Goal: Information Seeking & Learning: Learn about a topic

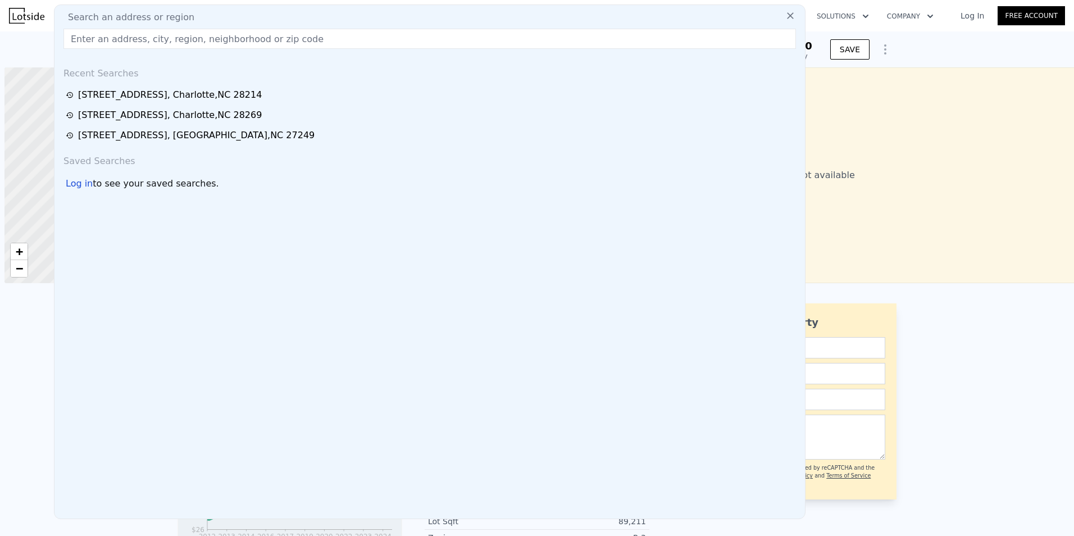
scroll to position [0, 4]
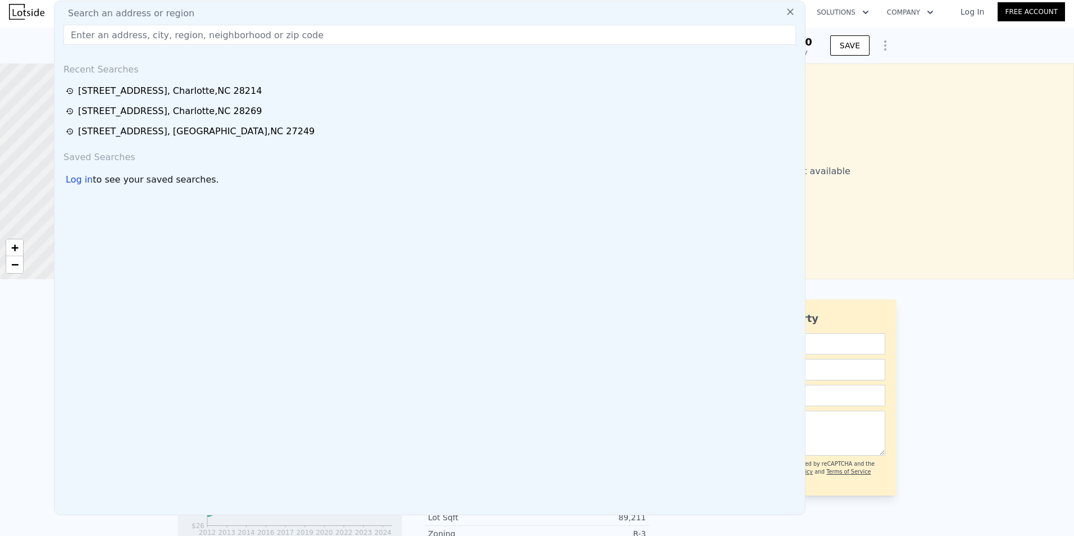
click at [98, 28] on input "text" at bounding box center [429, 35] width 732 height 20
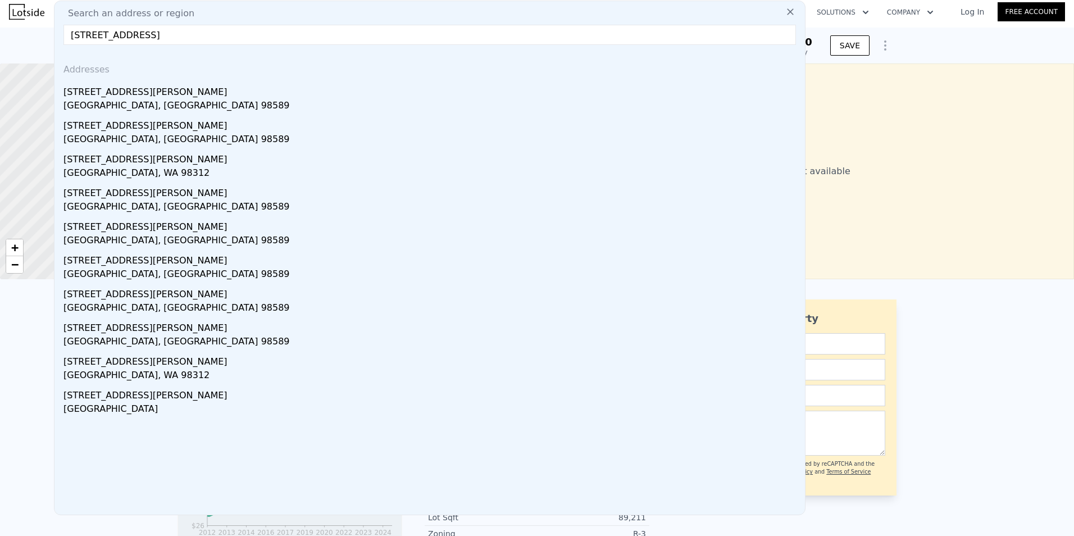
click at [175, 38] on input "[STREET_ADDRESS]" at bounding box center [429, 35] width 732 height 20
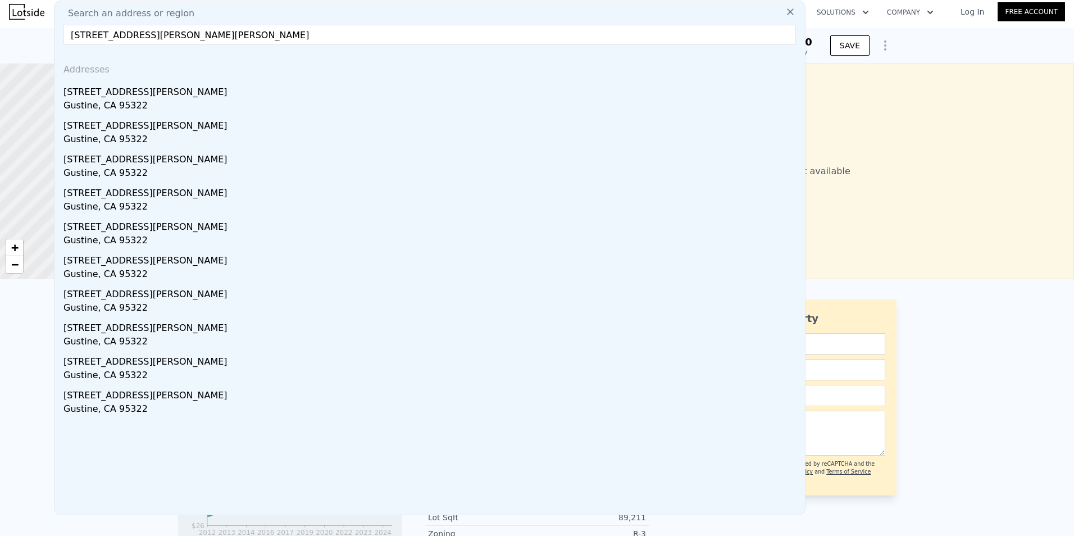
type input "[STREET_ADDRESS][PERSON_NAME][PERSON_NAME]"
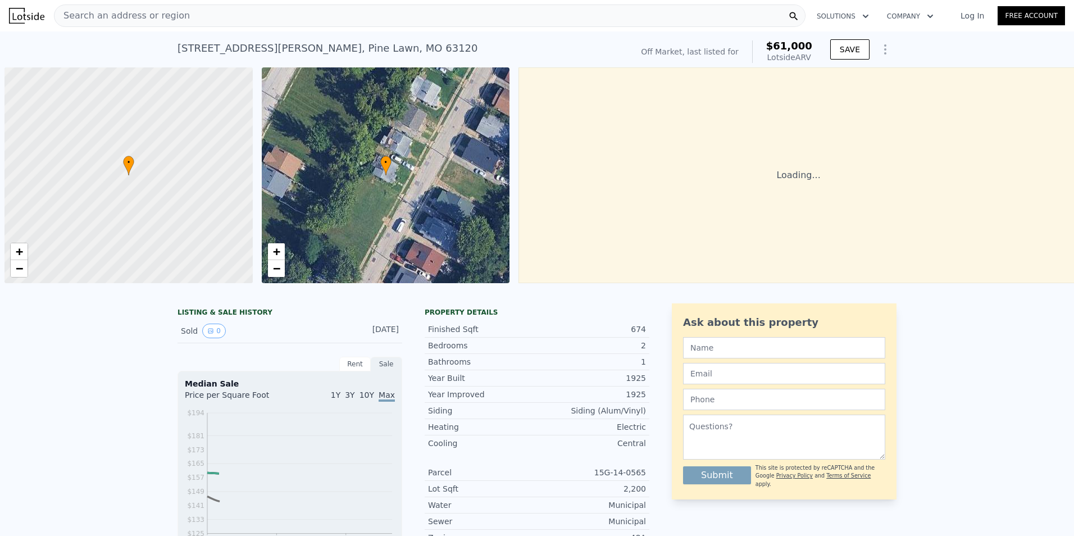
scroll to position [0, 4]
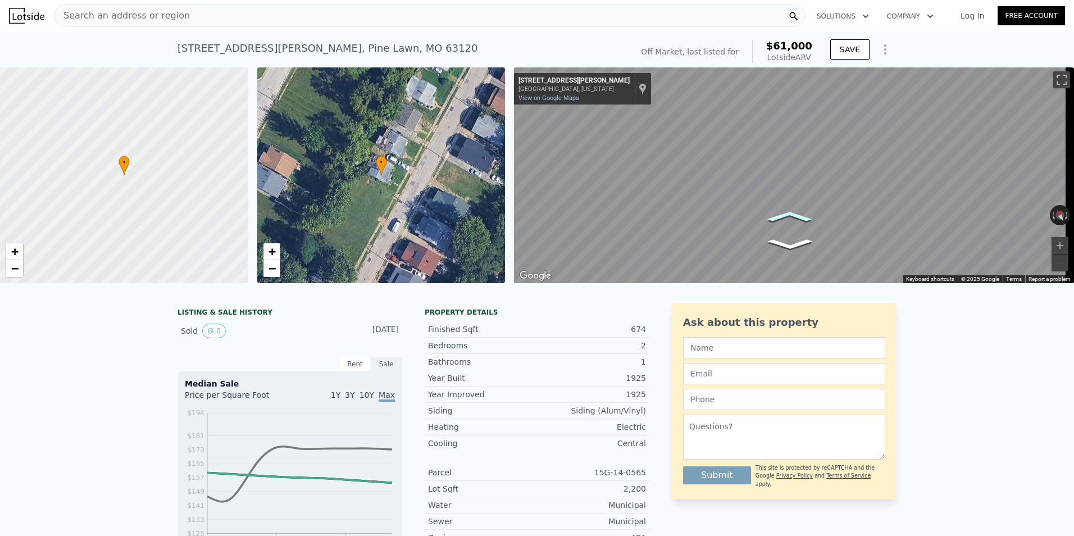
click at [782, 216] on icon "Go Northeast, Philbrook Ave" at bounding box center [789, 216] width 68 height 17
click at [785, 217] on icon "Go Northeast, Philbrook Ave" at bounding box center [789, 216] width 68 height 17
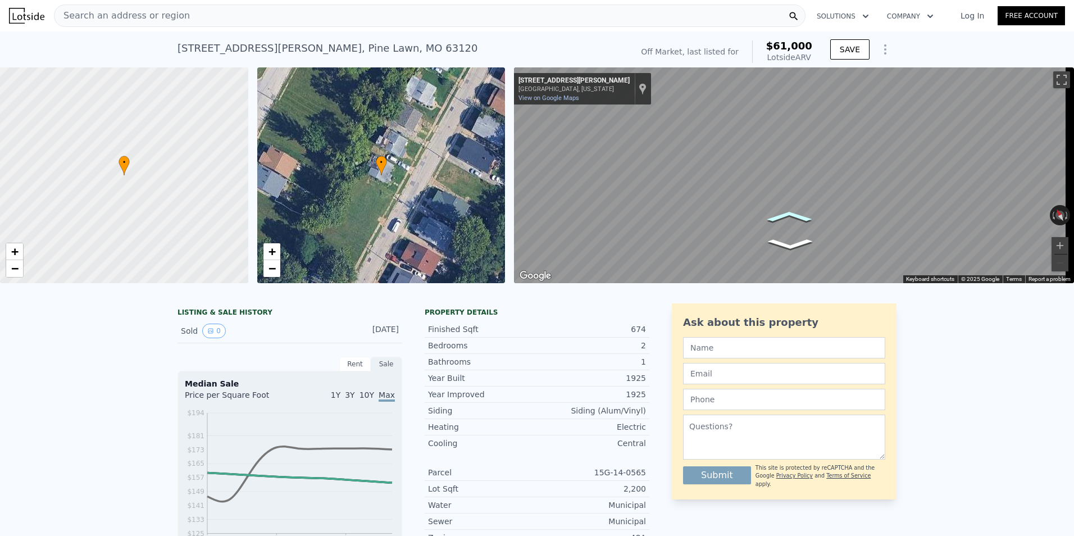
click at [785, 217] on icon "Go Northeast, Philbrook Ave" at bounding box center [789, 216] width 68 height 17
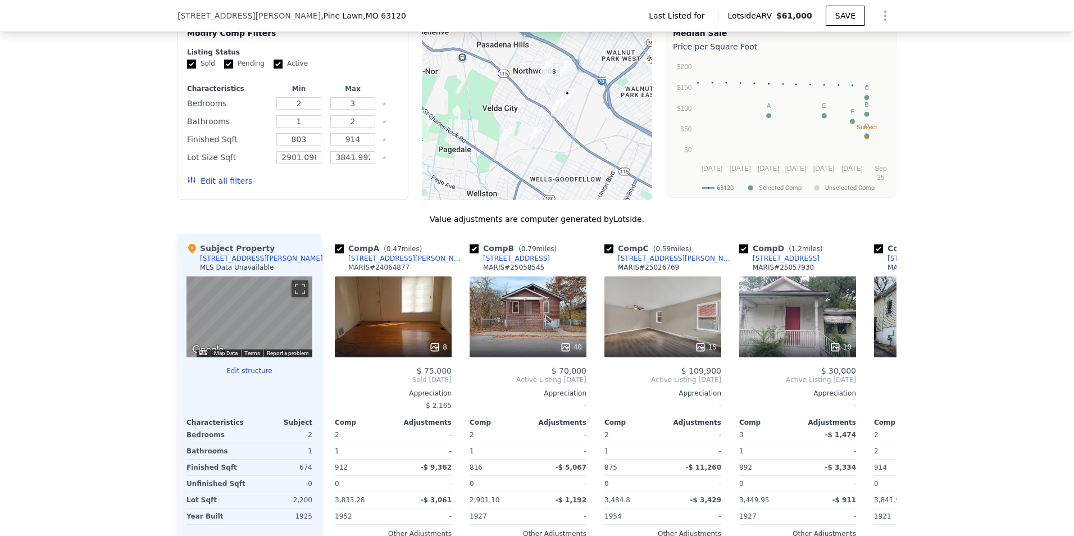
scroll to position [895, 0]
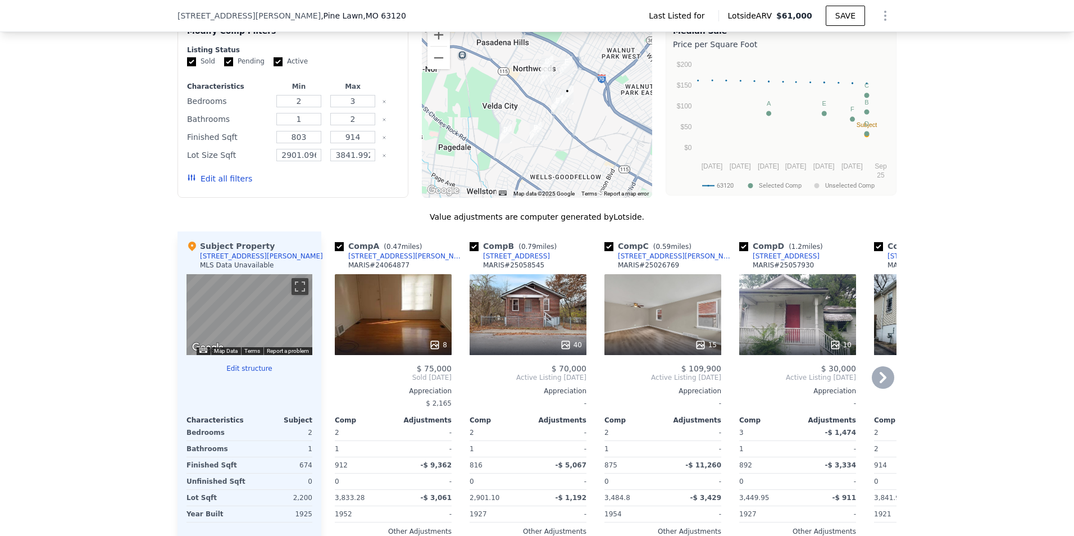
click at [885, 388] on icon at bounding box center [883, 377] width 22 height 22
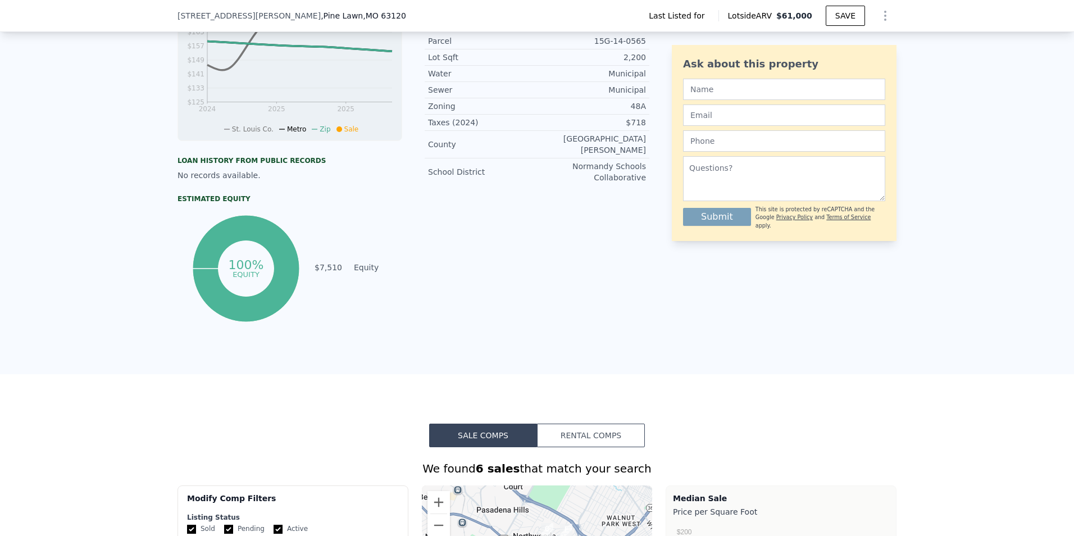
scroll to position [502, 0]
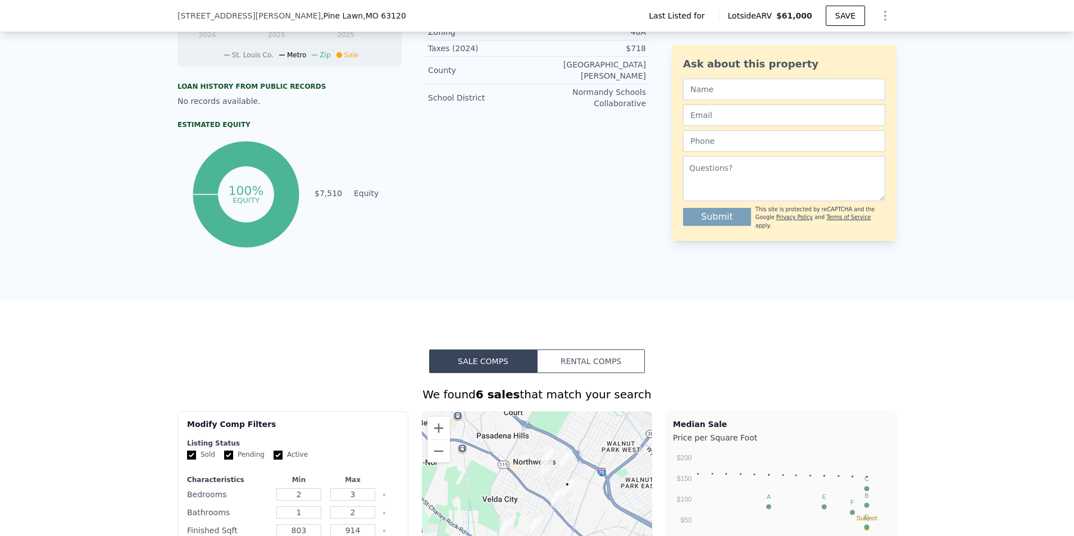
click at [590, 359] on button "Rental Comps" at bounding box center [591, 361] width 108 height 24
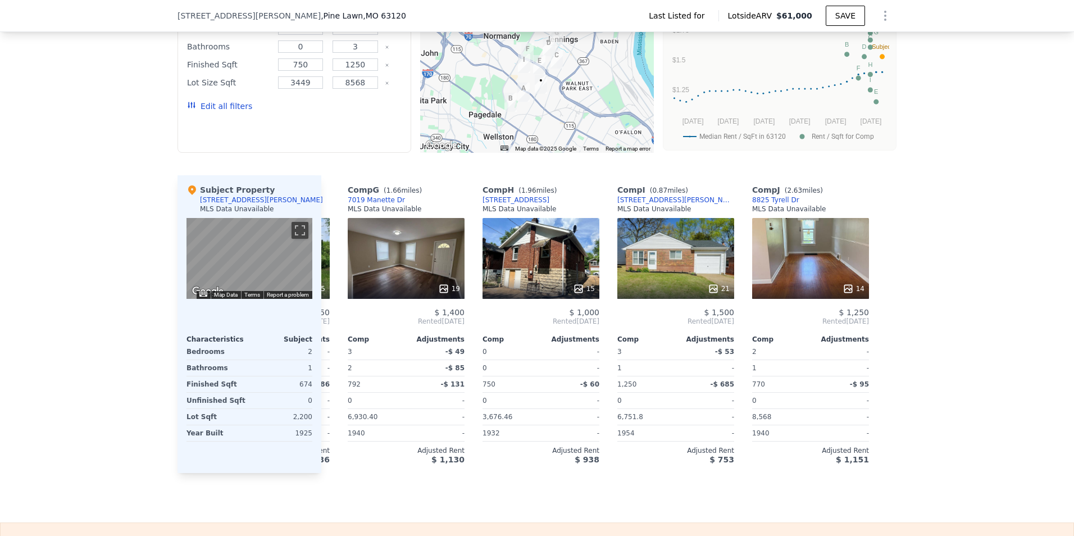
scroll to position [0, 798]
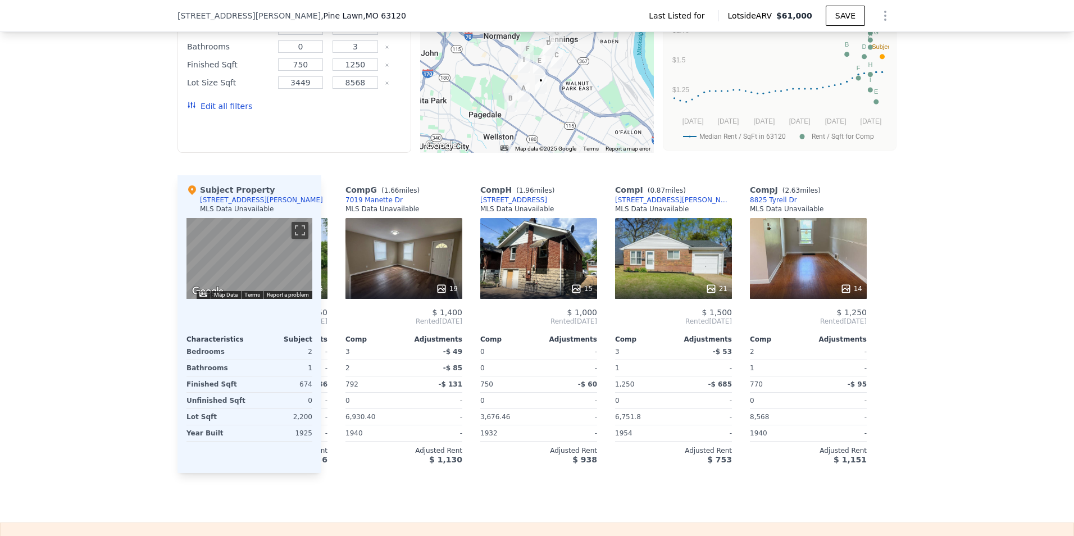
click at [1008, 147] on div "We found 10 rentals that match your search Listings provided by . Filters Map P…" at bounding box center [537, 198] width 1074 height 549
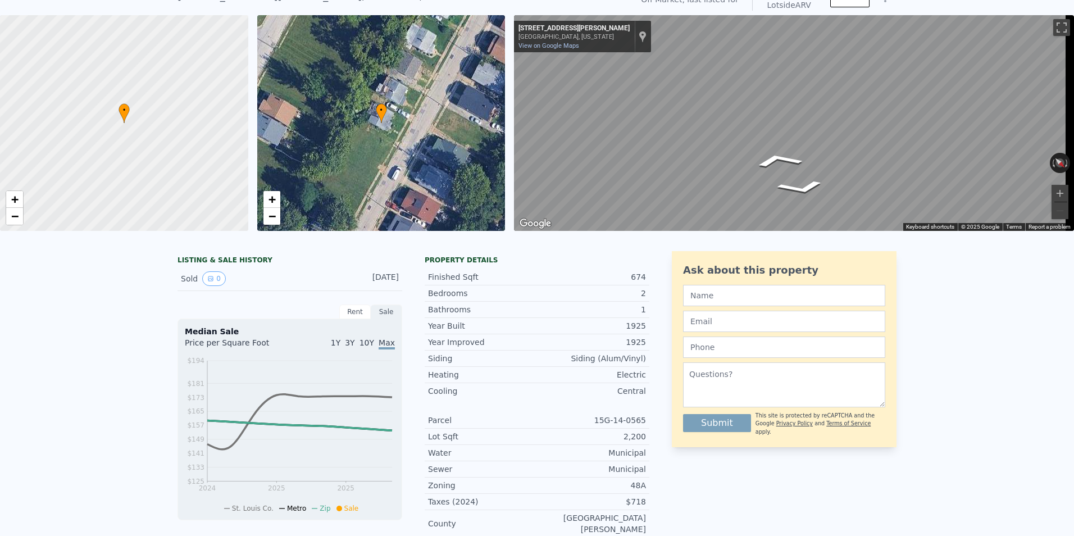
scroll to position [4, 0]
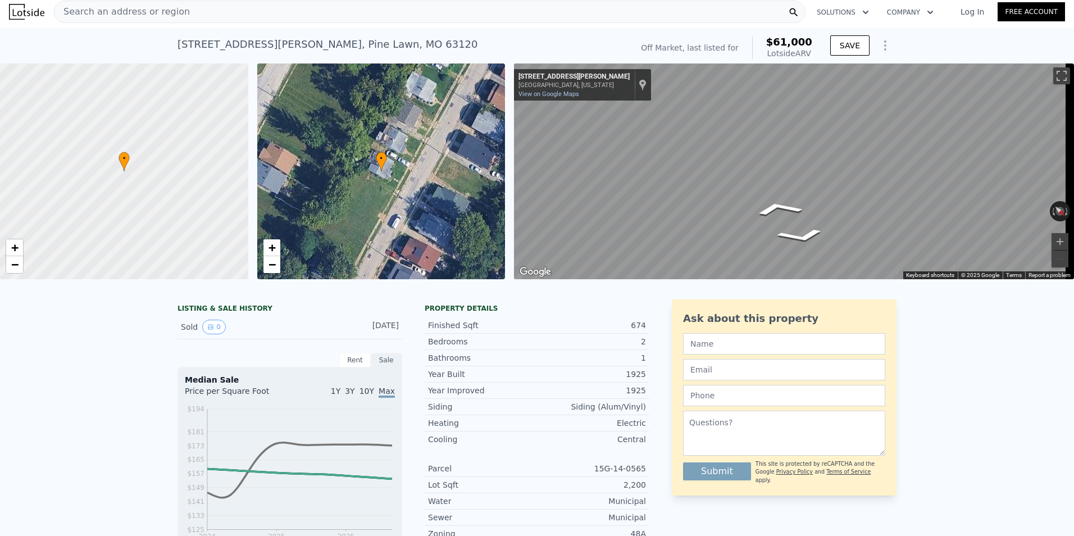
click at [115, 12] on span "Search an address or region" at bounding box center [121, 11] width 135 height 13
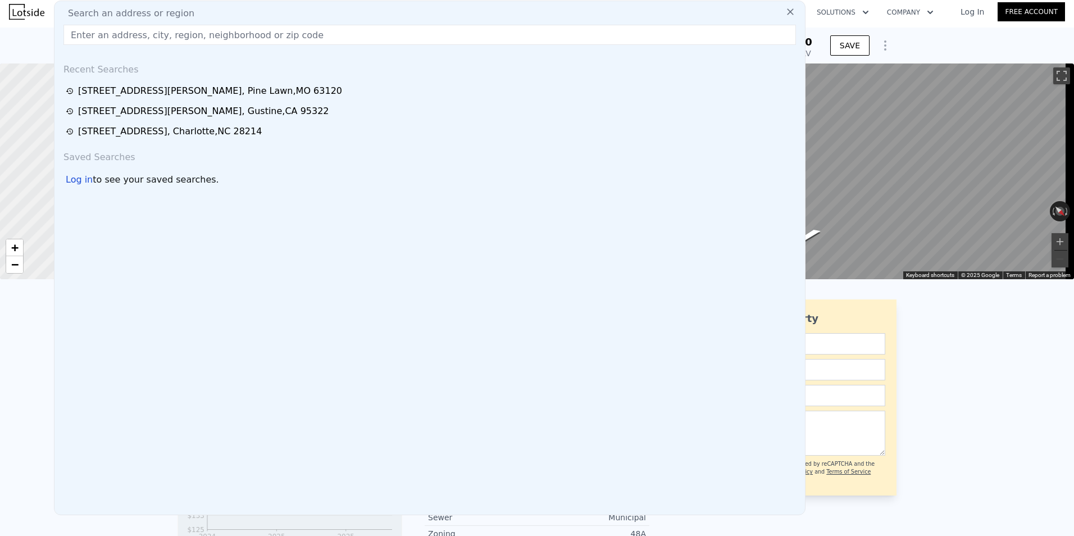
click at [104, 35] on input "text" at bounding box center [429, 35] width 732 height 20
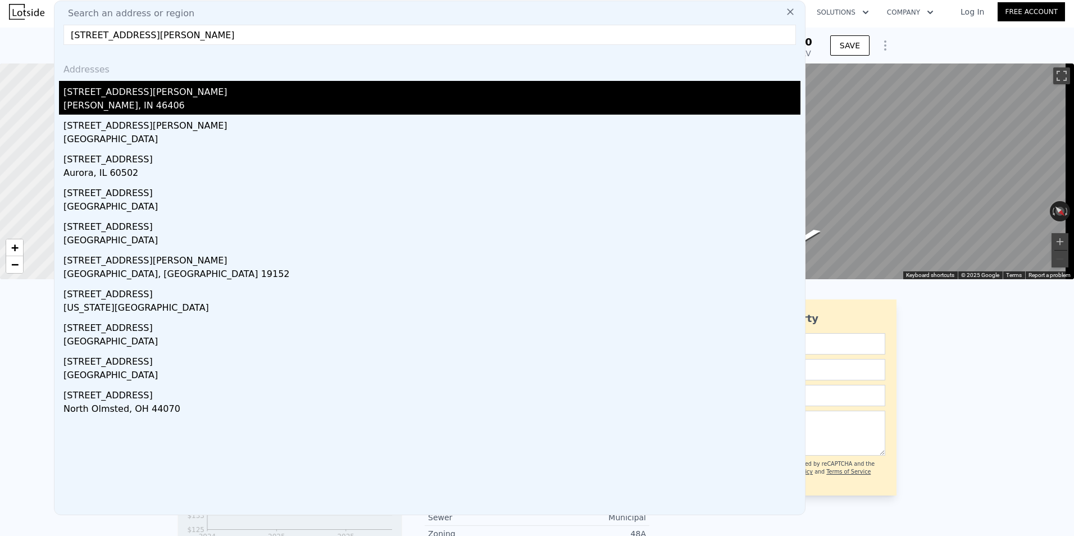
type input "2338 Sherman Street"
click at [106, 92] on div "2338 Sherman St" at bounding box center [431, 90] width 737 height 18
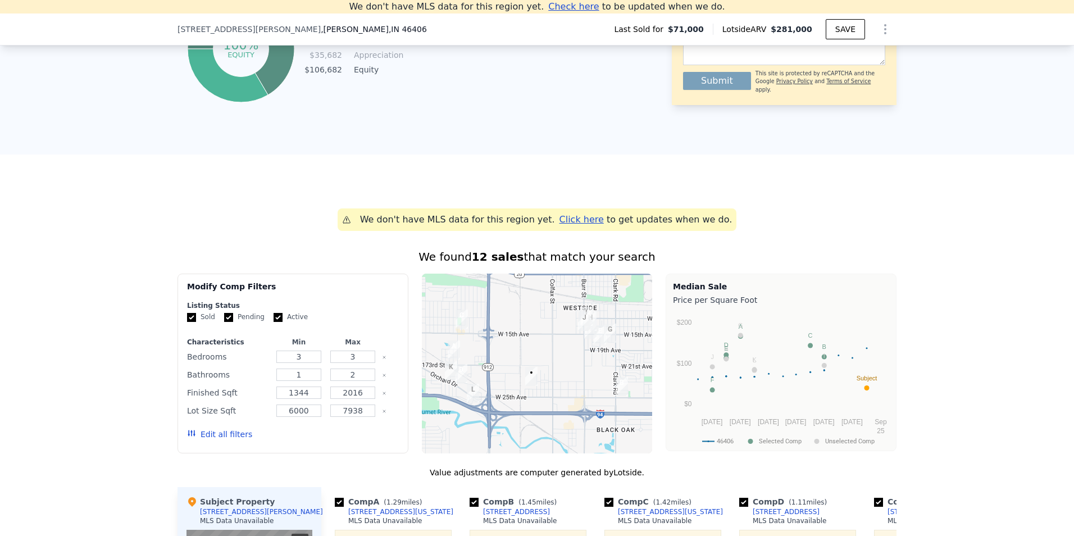
scroll to position [946, 0]
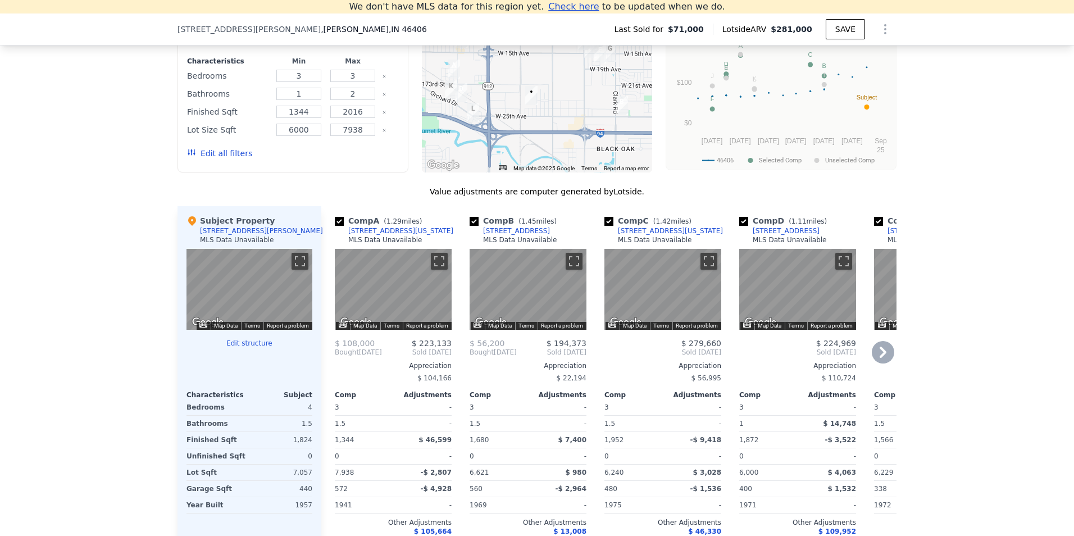
click at [879, 358] on icon at bounding box center [882, 352] width 7 height 11
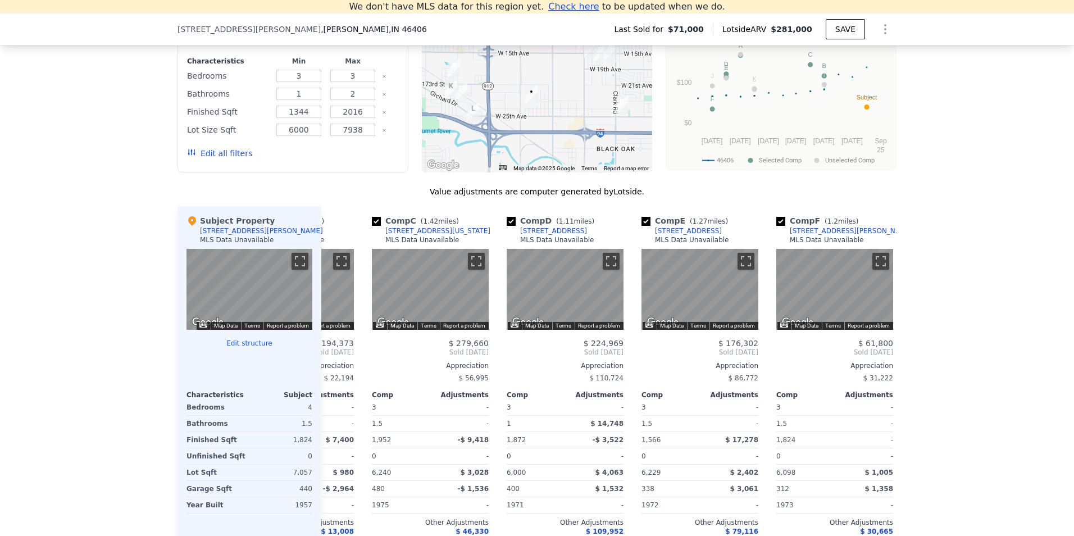
scroll to position [0, 270]
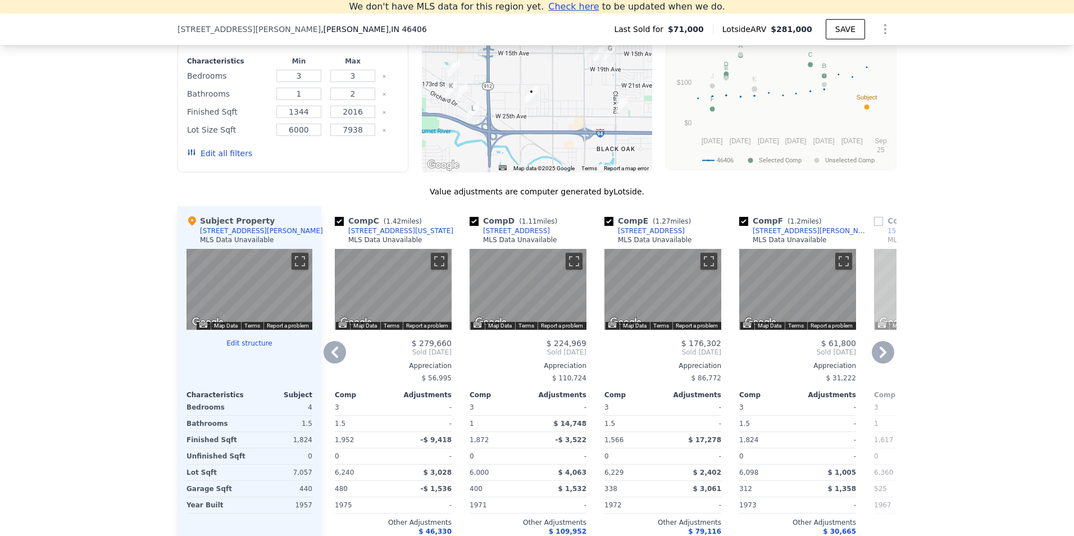
click at [879, 358] on icon at bounding box center [882, 352] width 7 height 11
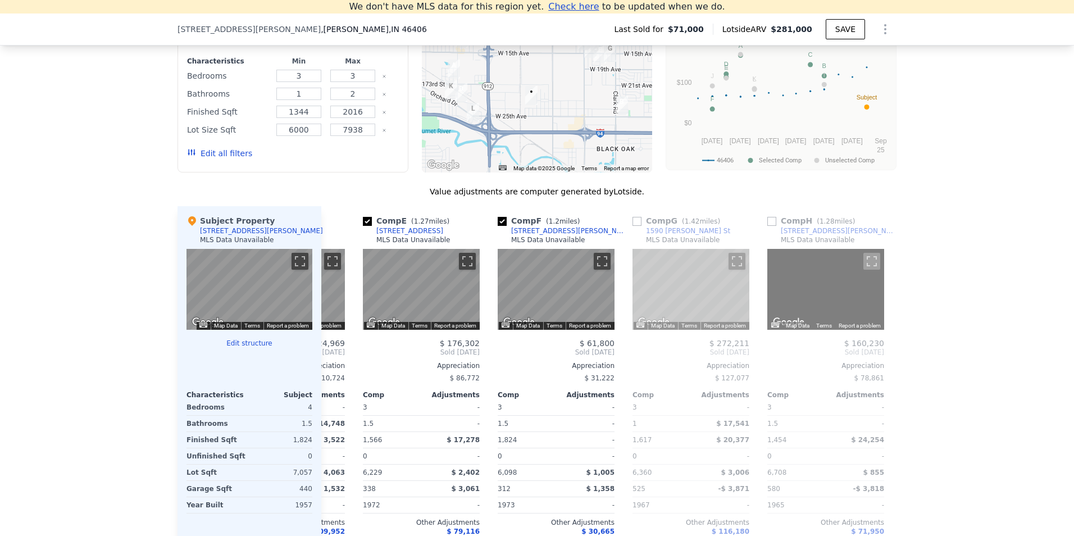
scroll to position [0, 539]
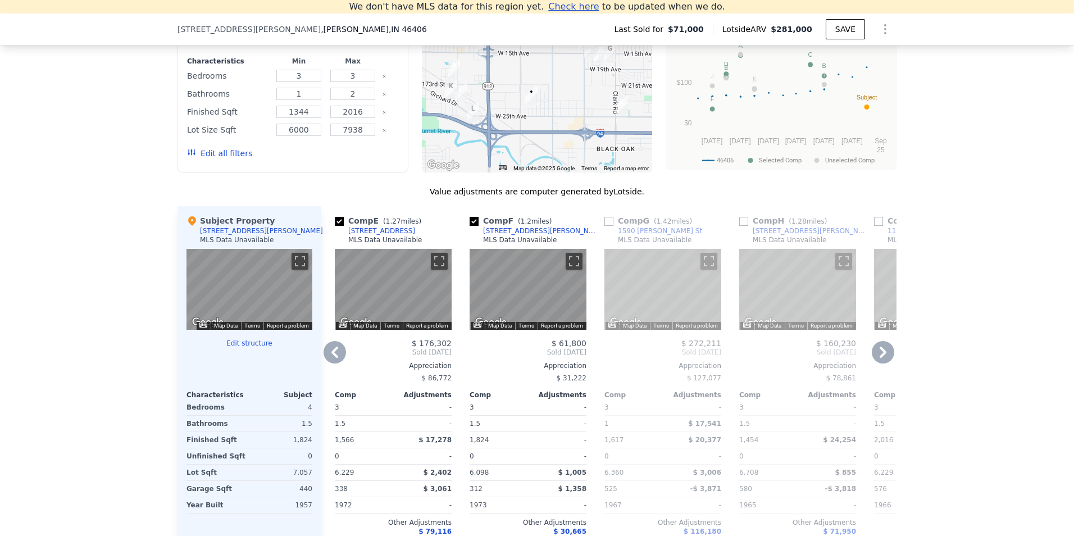
click at [879, 358] on icon at bounding box center [882, 352] width 7 height 11
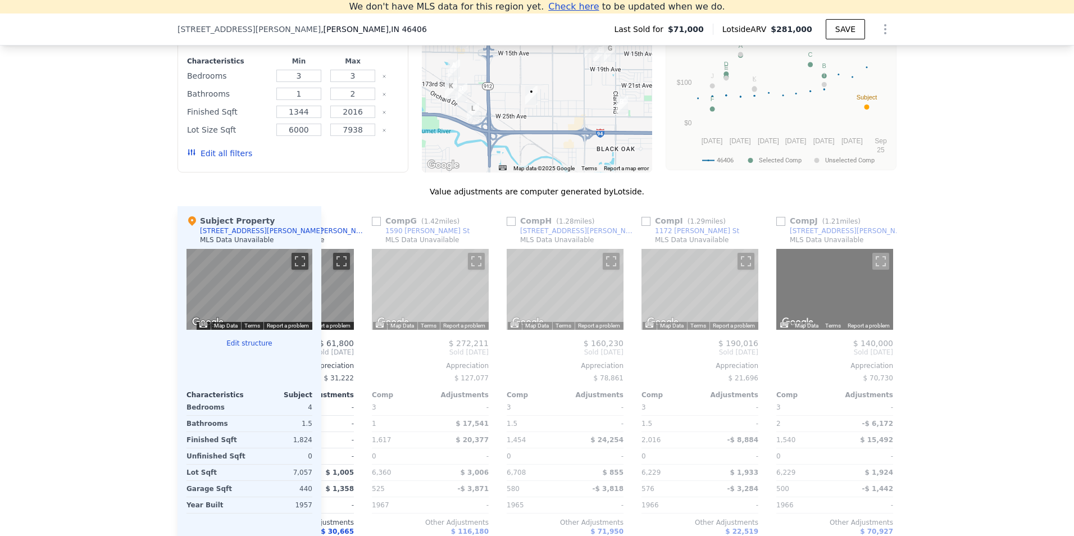
scroll to position [0, 809]
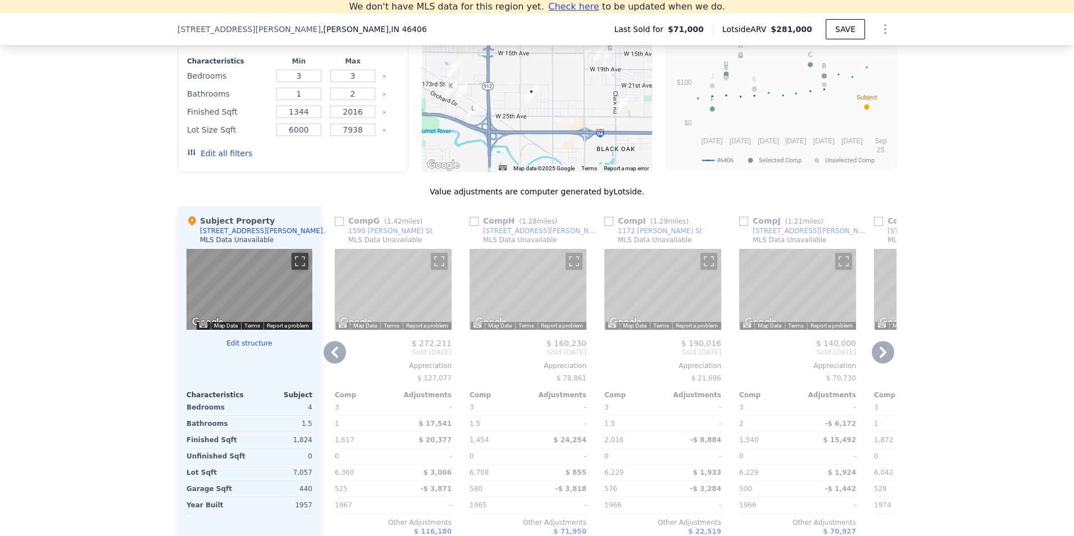
click at [879, 358] on icon at bounding box center [882, 352] width 7 height 11
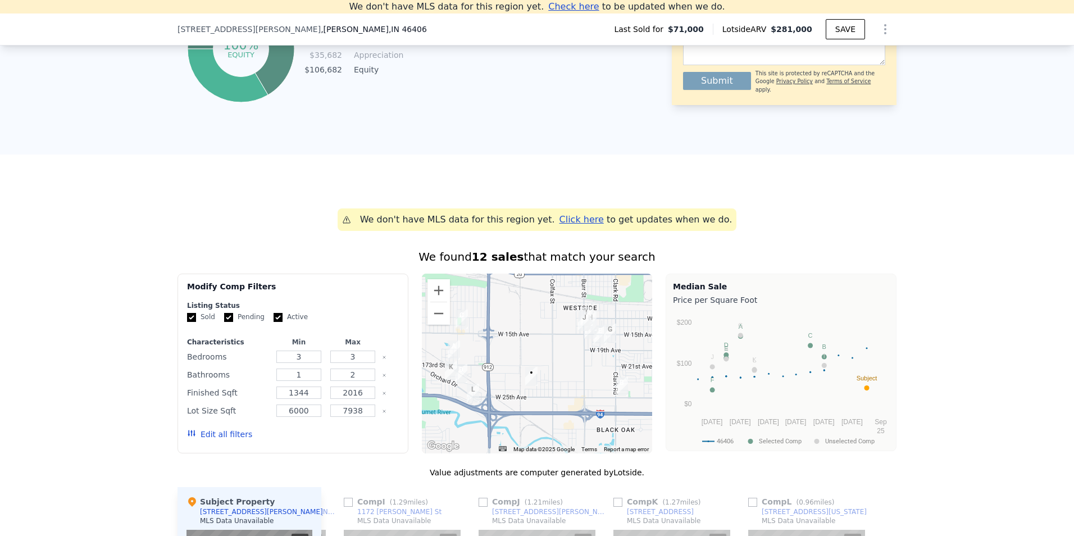
scroll to position [384, 0]
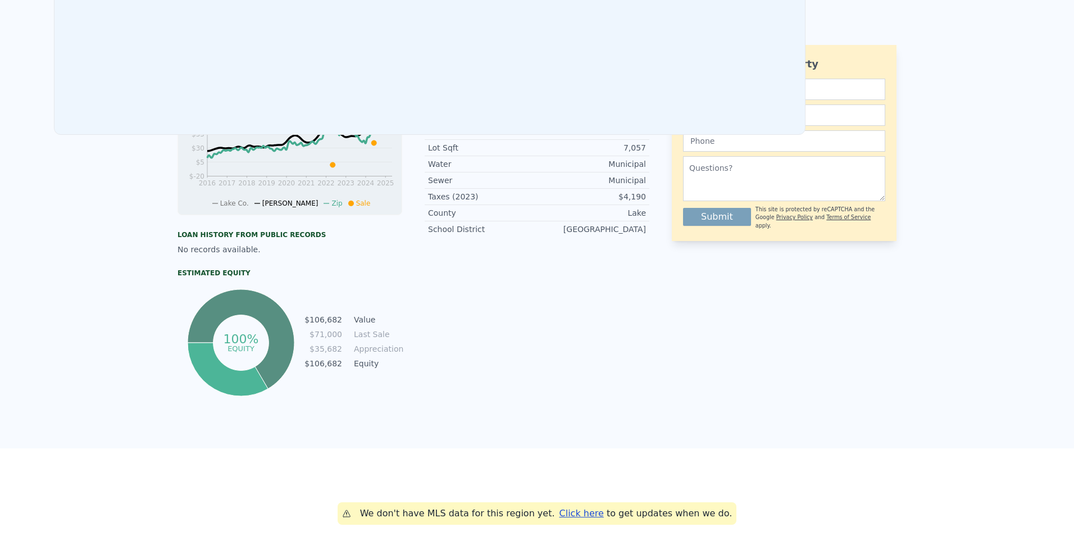
scroll to position [0, 0]
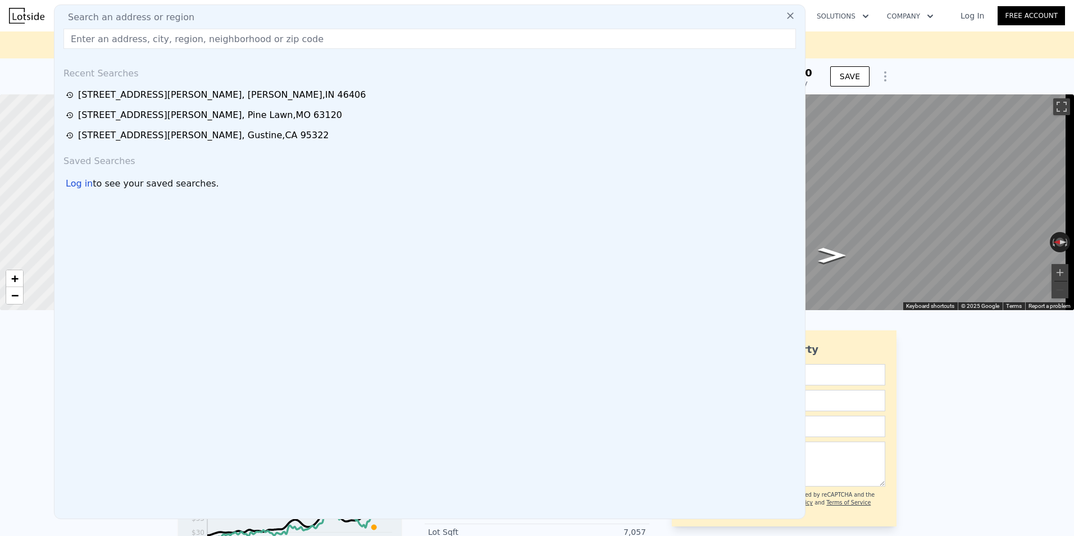
click at [95, 39] on input "text" at bounding box center [429, 39] width 732 height 20
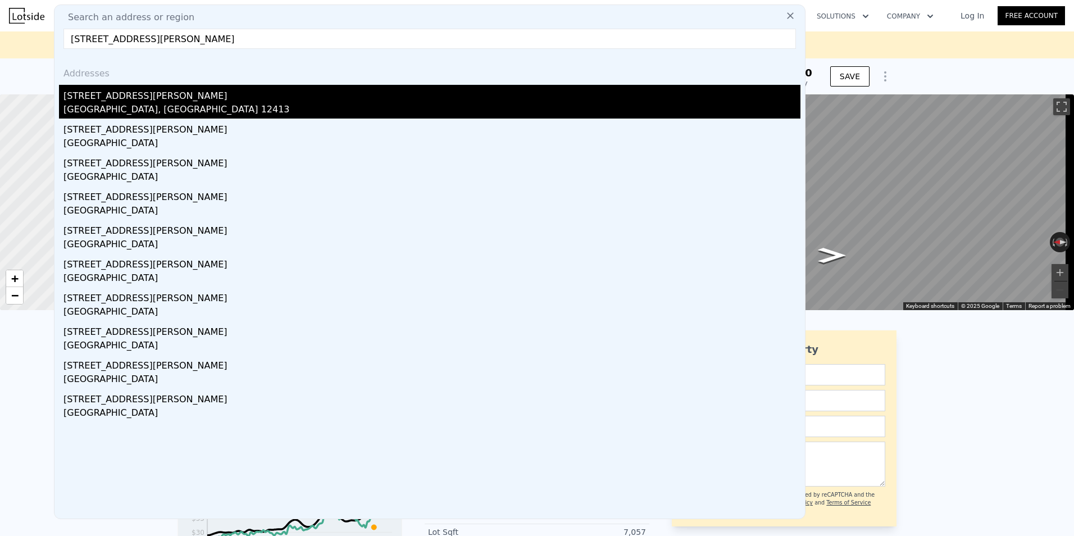
type input "85 Pierson Rd"
click at [110, 98] on div "85 Pierson Rd" at bounding box center [431, 94] width 737 height 18
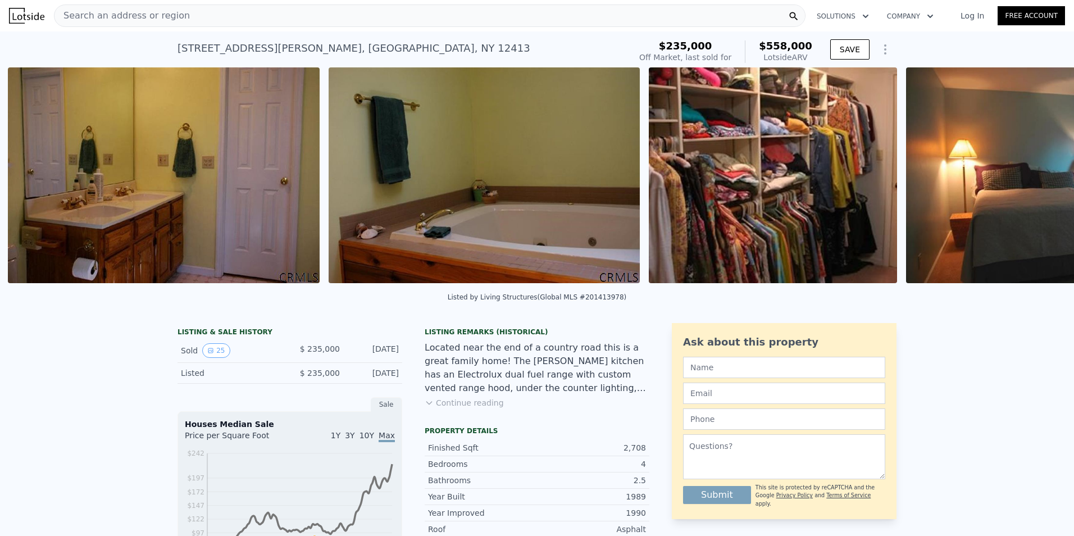
scroll to position [0, 6606]
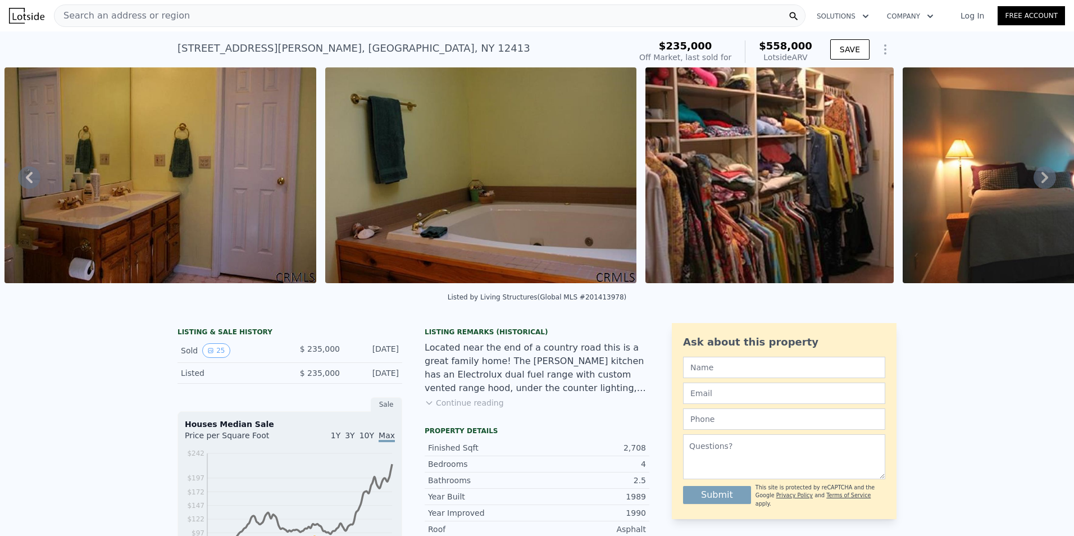
click at [174, 19] on div "Search an address or region" at bounding box center [429, 15] width 751 height 22
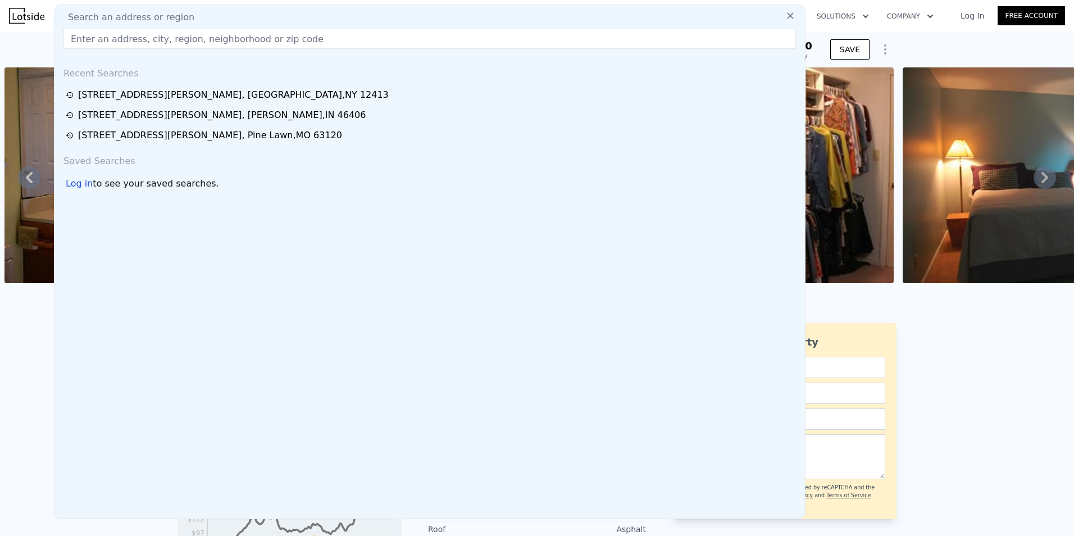
click at [124, 37] on input "text" at bounding box center [429, 39] width 732 height 20
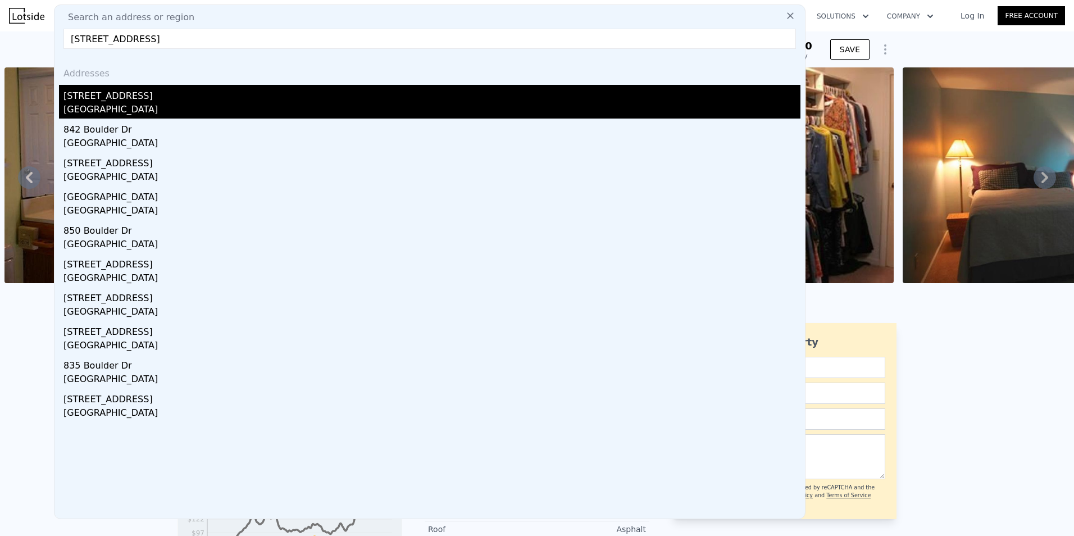
type input "810 Boulder Dr, Universal City"
click at [121, 96] on div "810 Boulder Dr" at bounding box center [431, 94] width 737 height 18
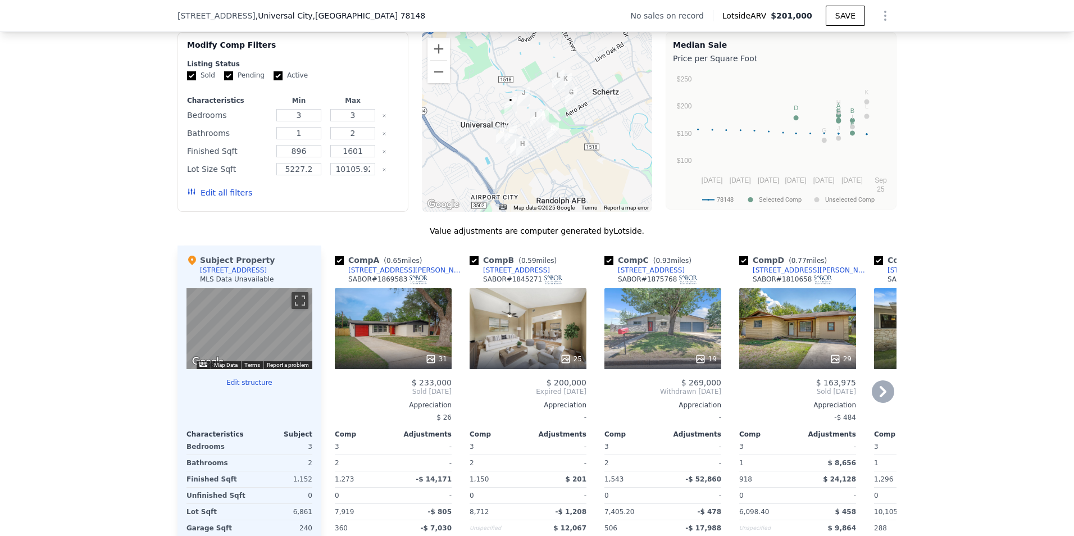
scroll to position [895, 0]
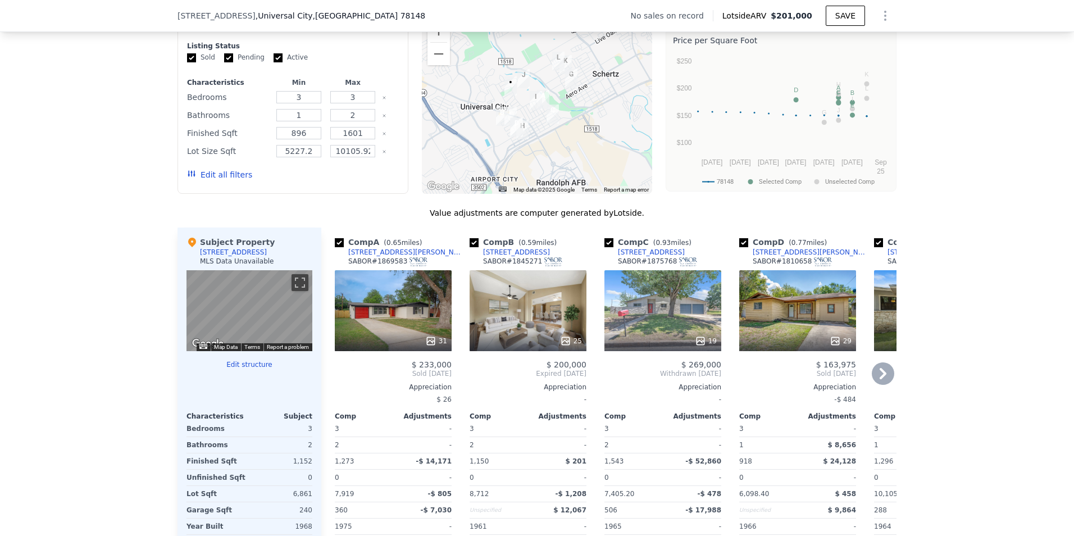
click at [880, 379] on icon at bounding box center [882, 373] width 7 height 11
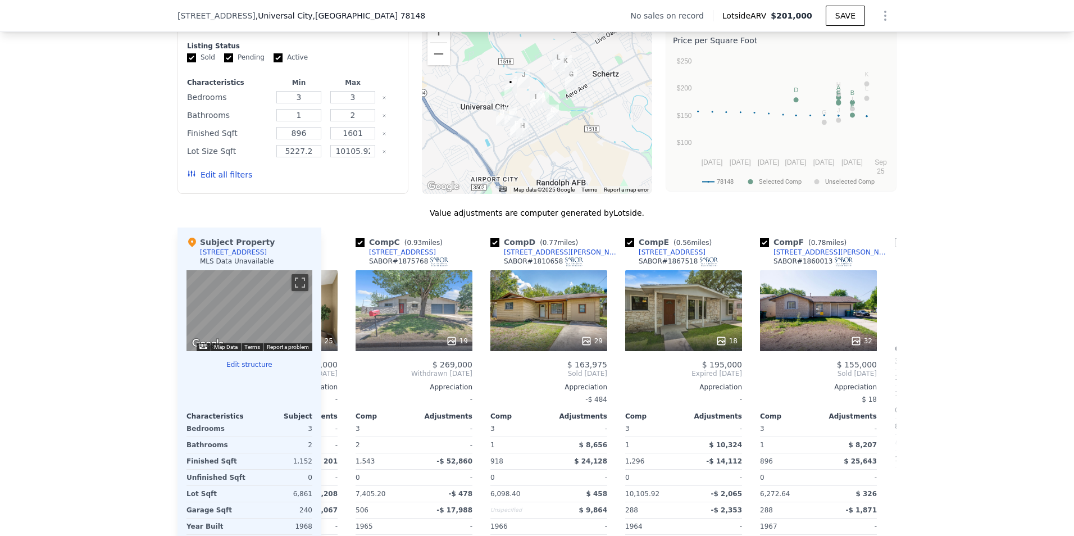
scroll to position [0, 270]
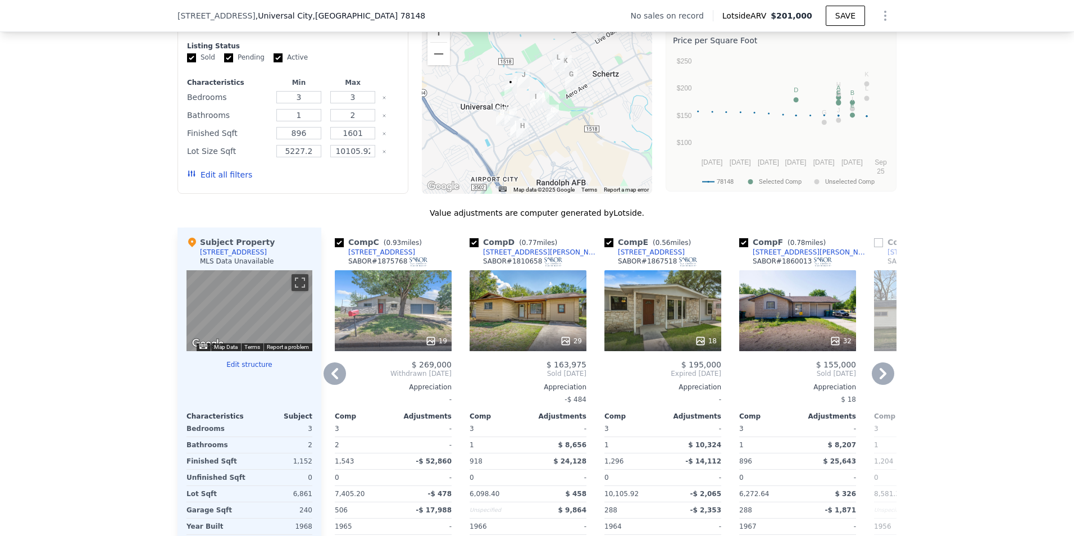
click at [880, 379] on icon at bounding box center [882, 373] width 7 height 11
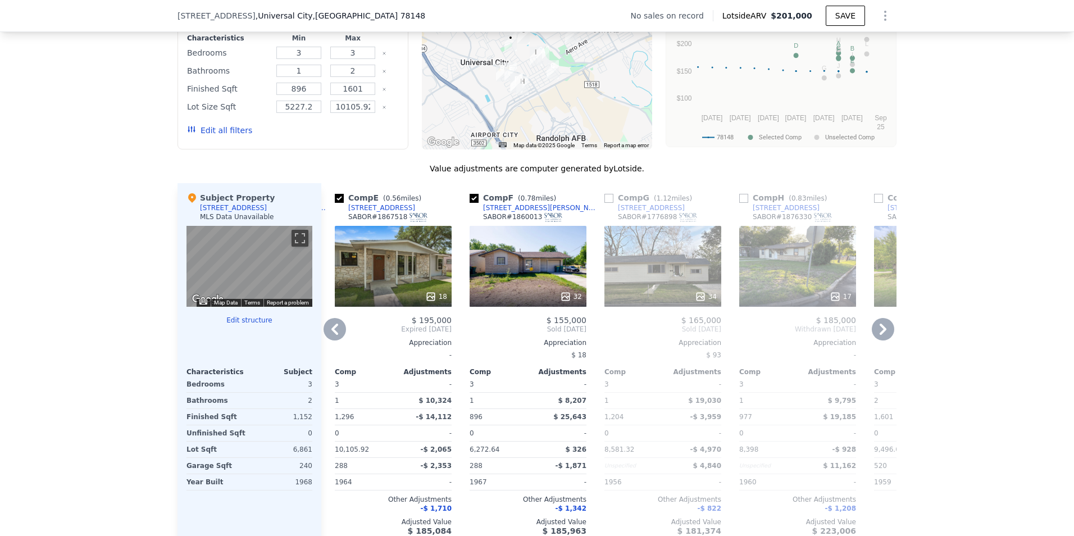
scroll to position [951, 0]
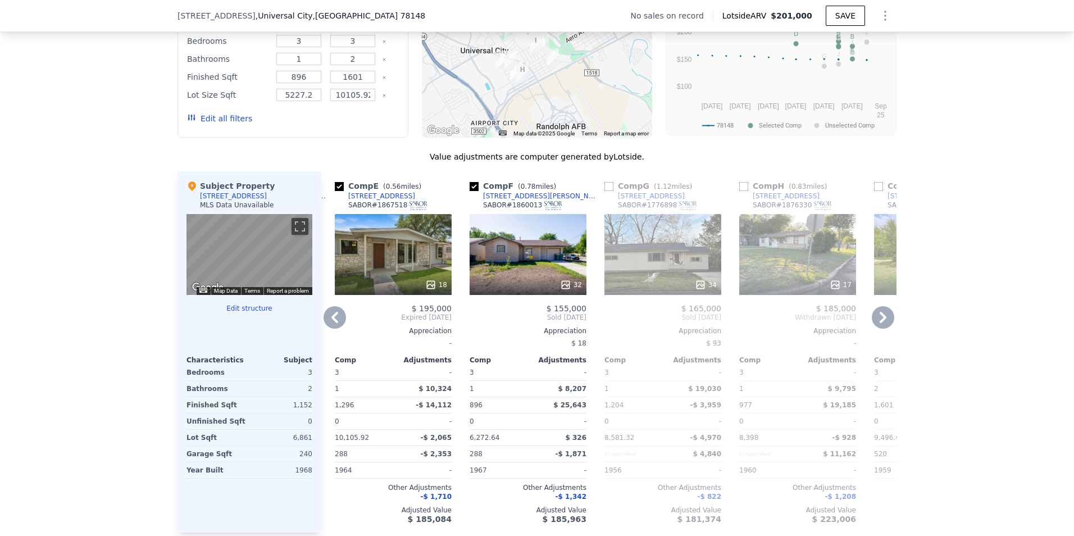
click at [874, 326] on icon at bounding box center [883, 317] width 22 height 22
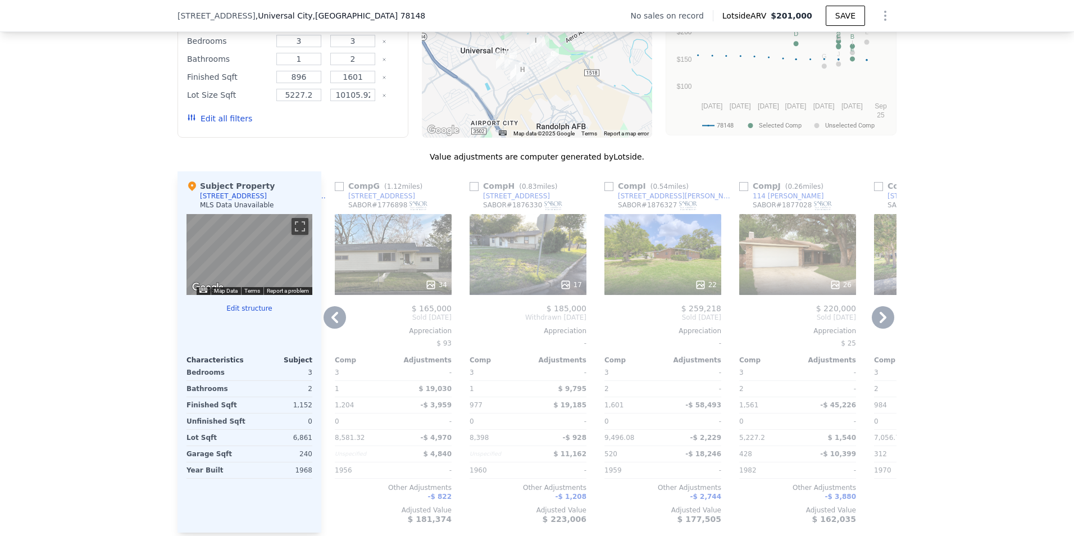
click at [876, 326] on icon at bounding box center [883, 317] width 22 height 22
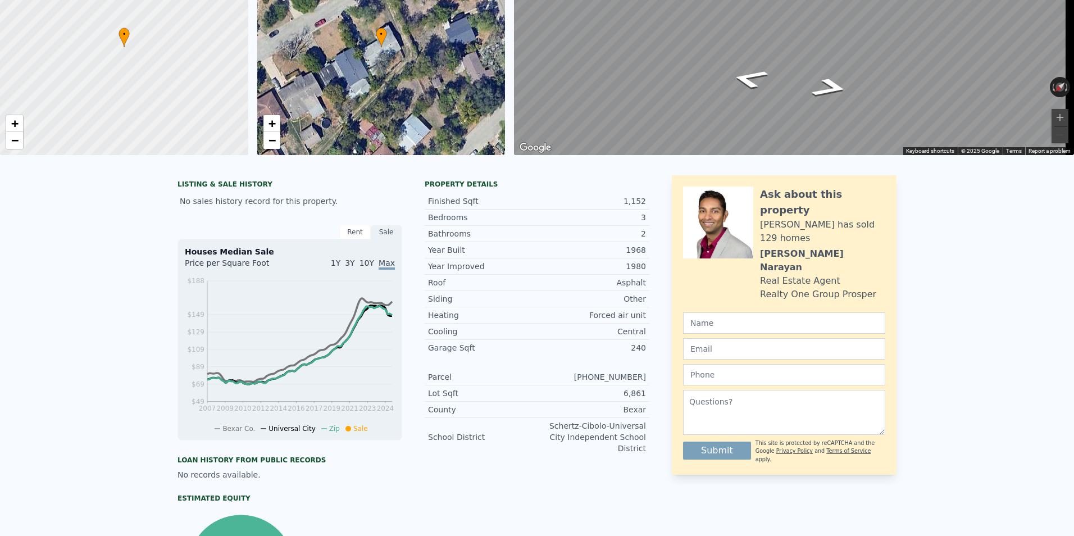
scroll to position [0, 0]
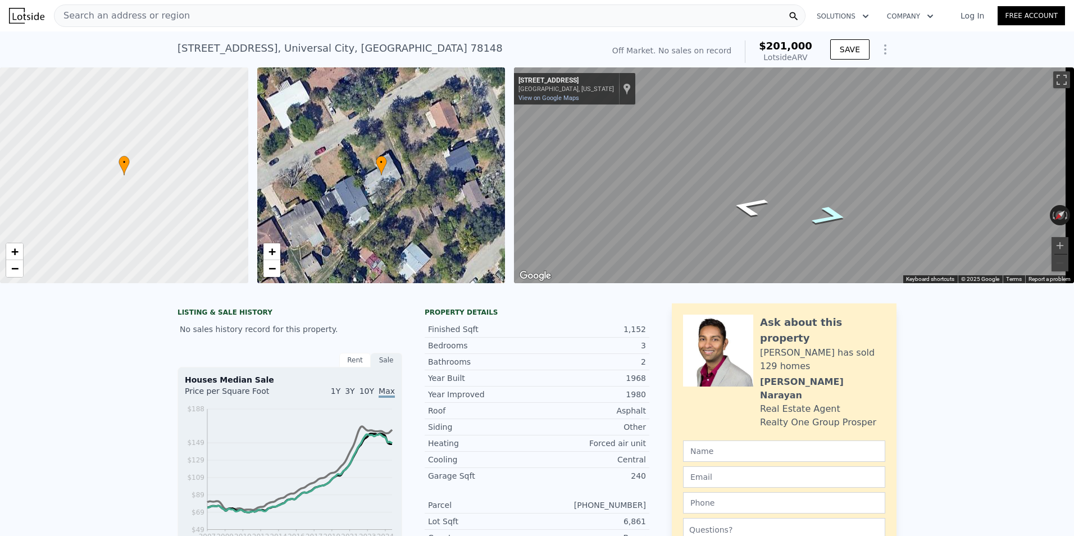
click at [830, 220] on icon "Go Southwest, Boulder Dr" at bounding box center [830, 215] width 68 height 29
click at [1051, 244] on button "Zoom in" at bounding box center [1059, 245] width 17 height 17
click at [822, 218] on div "Map" at bounding box center [794, 175] width 560 height 216
